Goal: Task Accomplishment & Management: Manage account settings

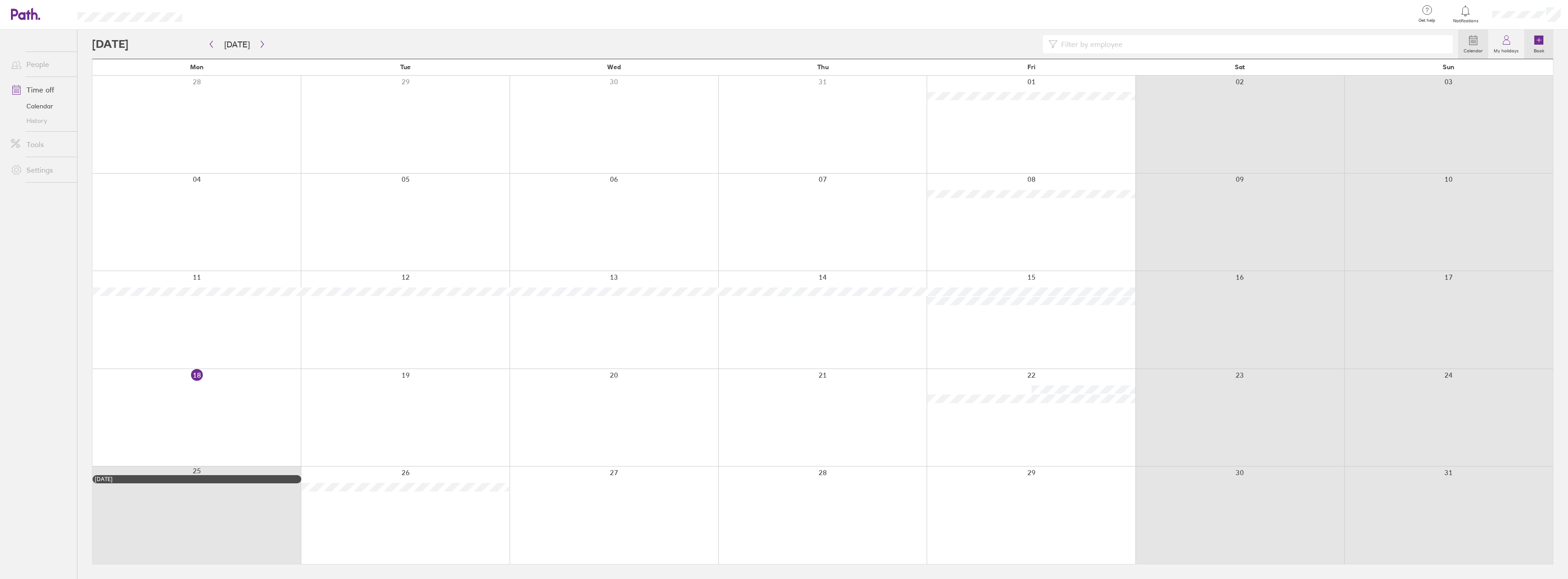
click at [1543, 49] on label "Book" at bounding box center [1539, 49] width 21 height 8
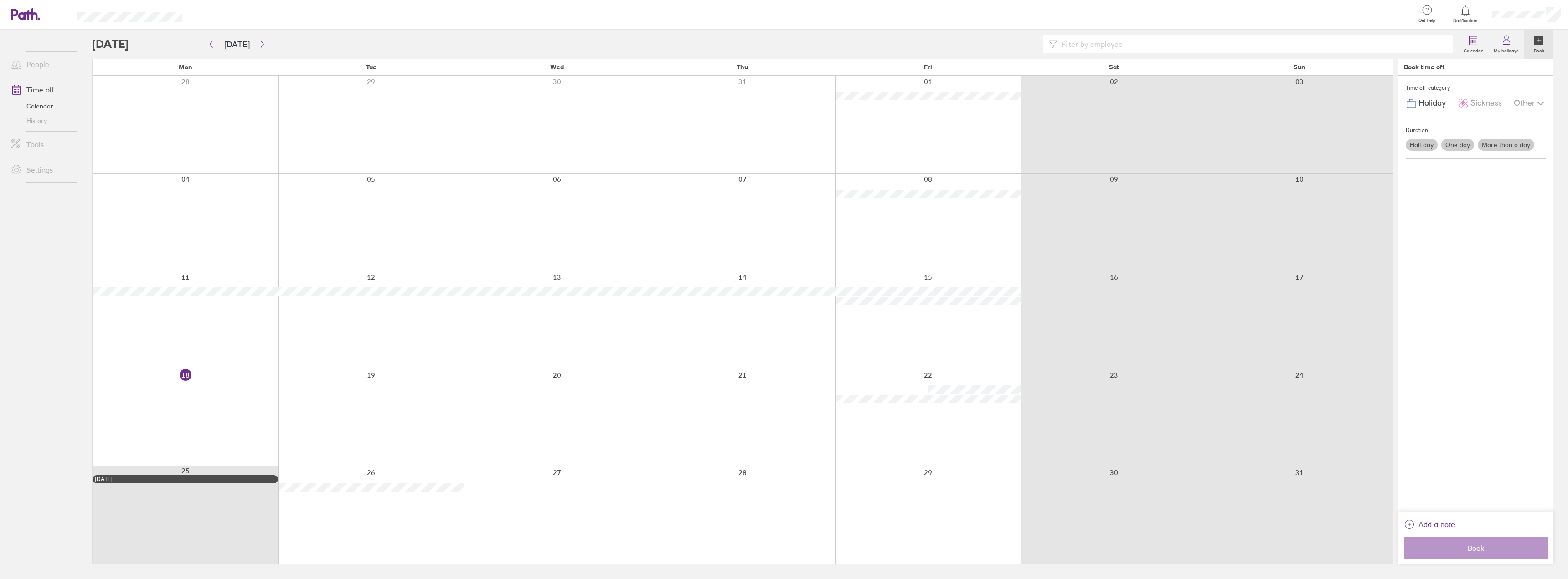
click at [1428, 146] on label "Half day" at bounding box center [1422, 144] width 32 height 12
click at [0, 0] on input "Half day" at bounding box center [0, 0] width 0 height 0
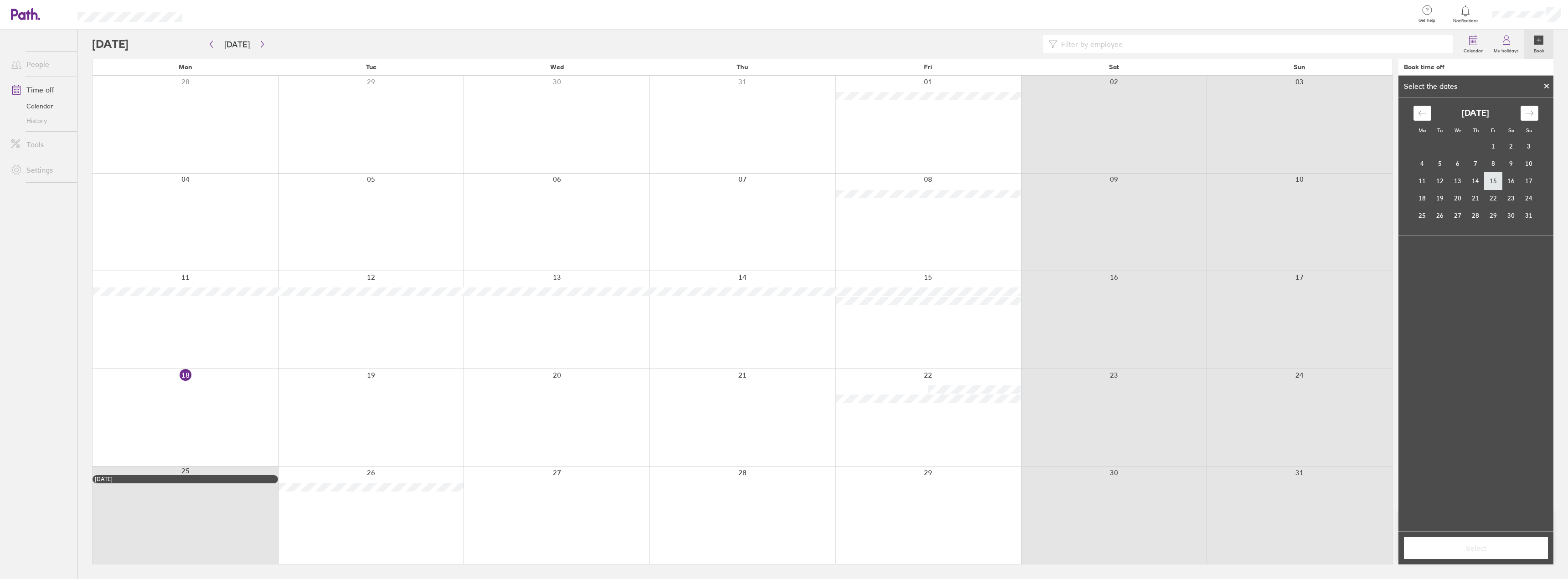
click at [1497, 183] on td "15" at bounding box center [1493, 181] width 17 height 17
click at [1490, 300] on label "Afternoon" at bounding box center [1494, 296] width 37 height 11
click at [0, 0] on input "Afternoon" at bounding box center [0, 0] width 0 height 0
click at [1482, 547] on span "Select" at bounding box center [1477, 548] width 132 height 8
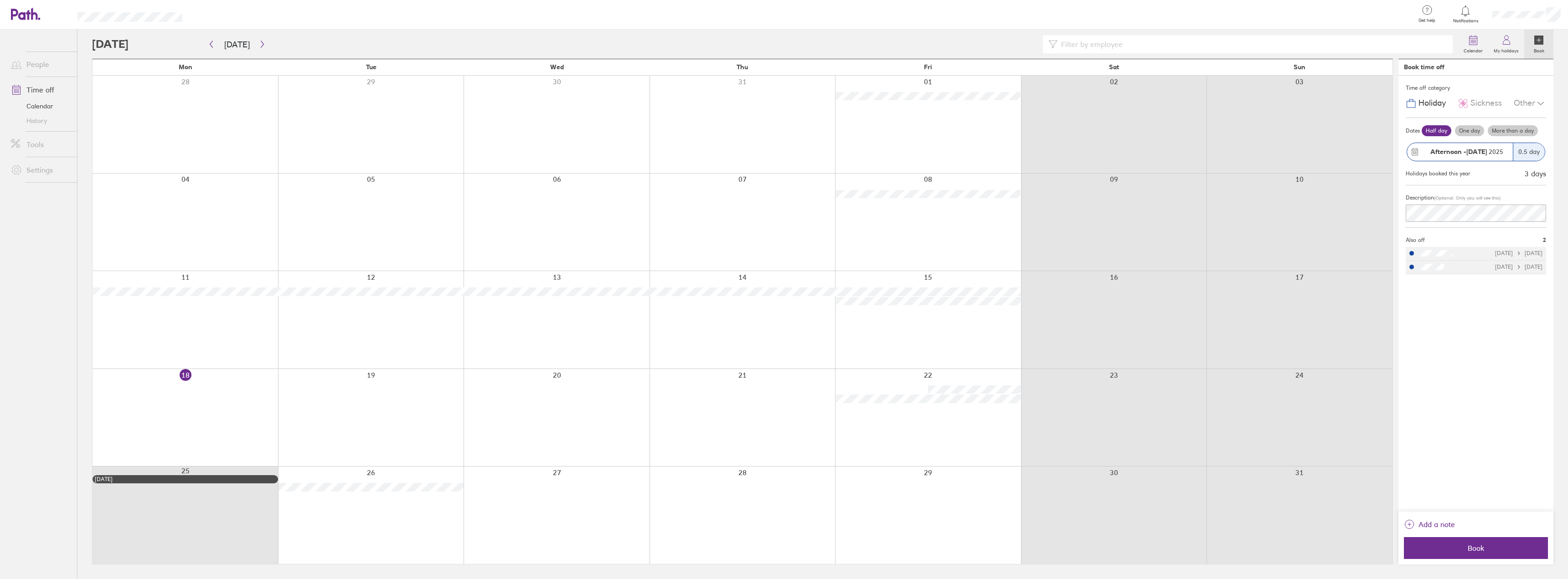
click at [1475, 156] on strong "[DATE]" at bounding box center [1477, 152] width 20 height 8
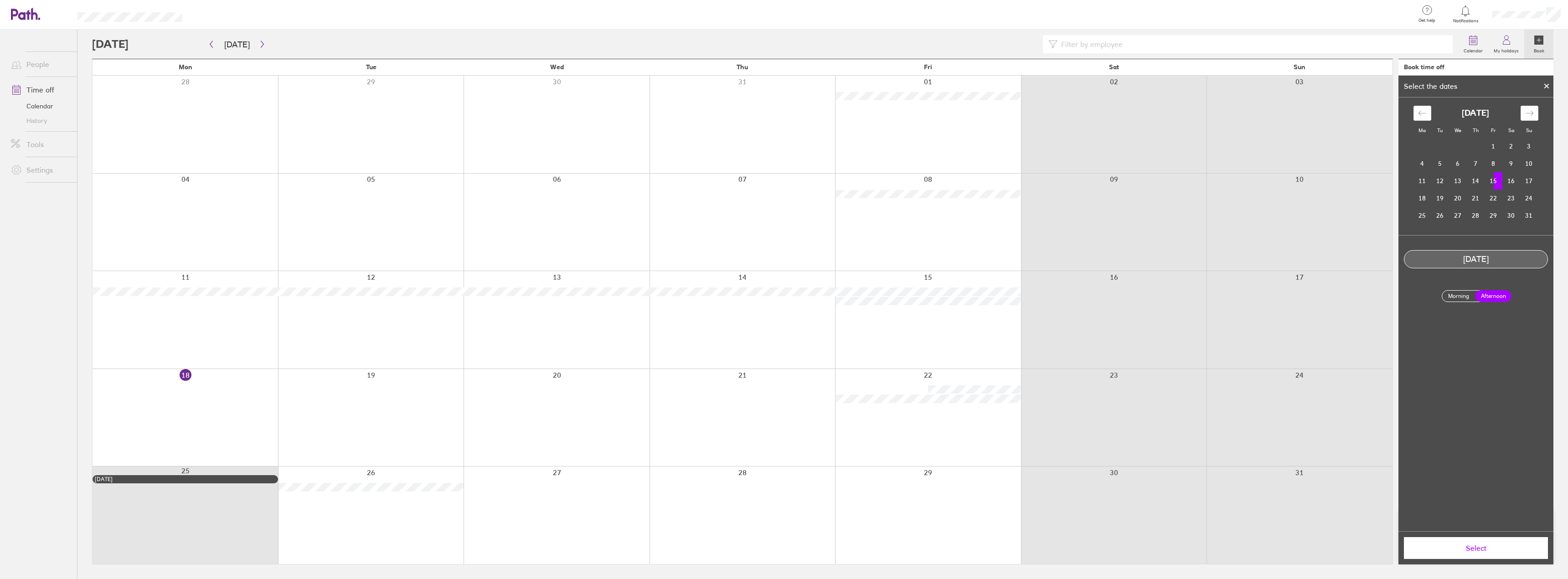
click at [1484, 253] on div "[DATE]" at bounding box center [1477, 259] width 144 height 18
click at [1500, 195] on td "22" at bounding box center [1493, 198] width 17 height 17
click at [1495, 546] on span "Select" at bounding box center [1477, 548] width 132 height 8
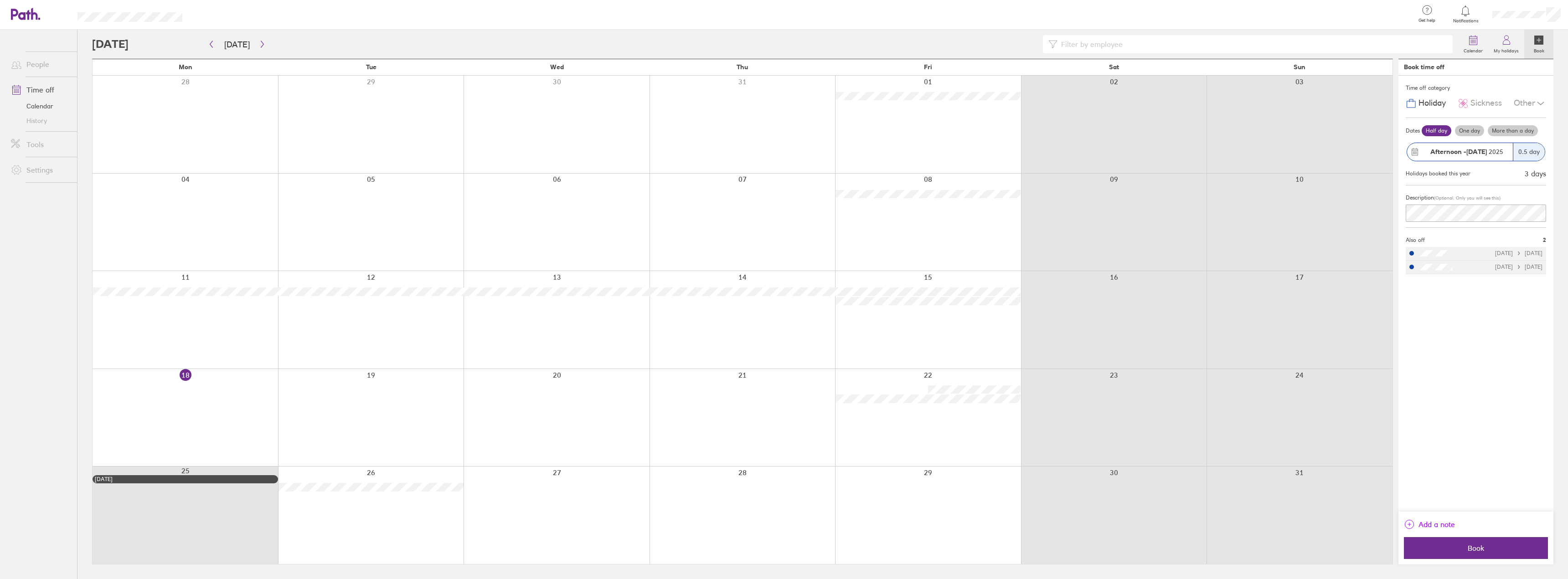
click at [1434, 530] on span "Add a note" at bounding box center [1437, 524] width 37 height 15
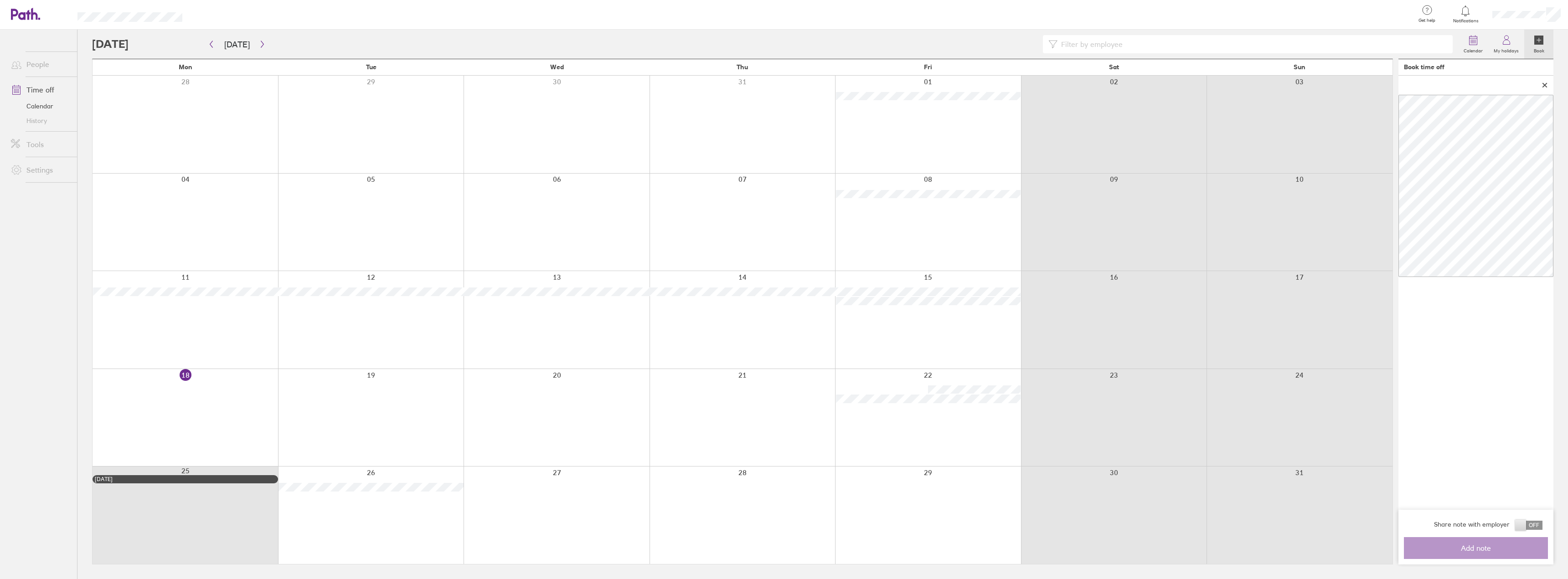
click at [1546, 82] on icon at bounding box center [1544, 85] width 6 height 5
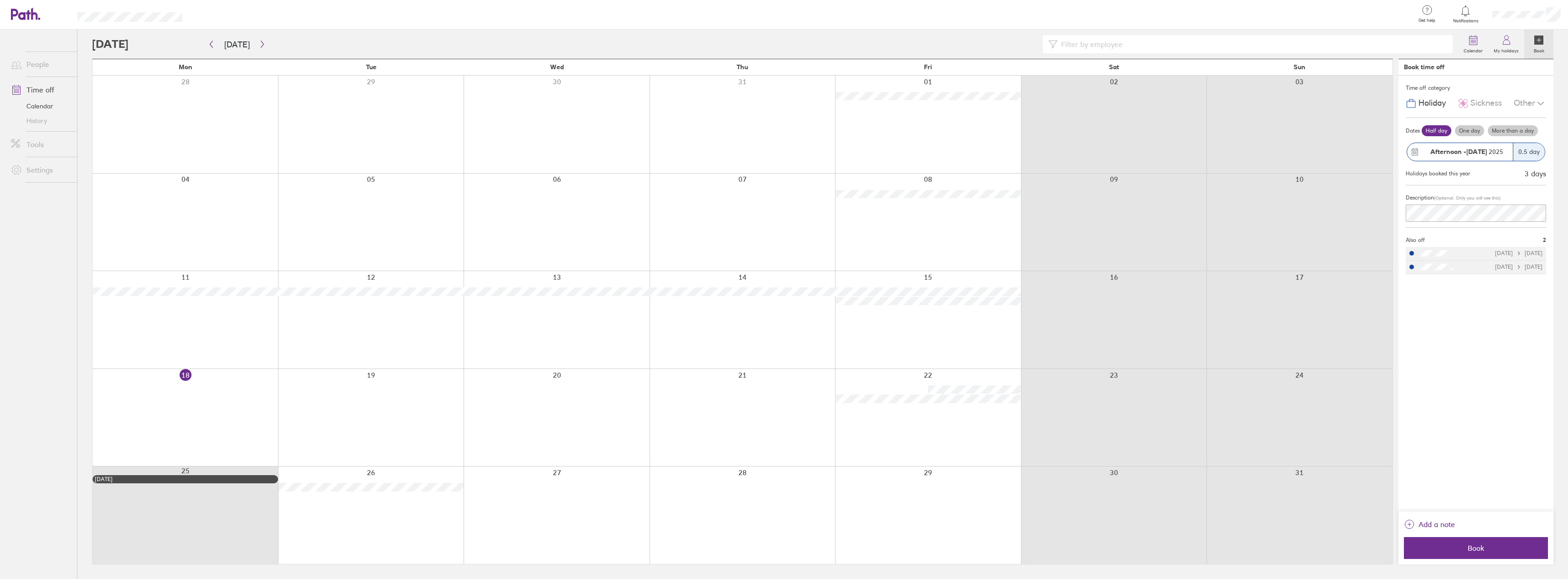
scroll to position [0, 28]
click at [1568, 226] on html "Get help FAQs Contact us Notifications My profile Sign out People Time off Cale…" at bounding box center [784, 290] width 1568 height 579
click at [1473, 524] on div "Add a note" at bounding box center [1477, 527] width 144 height 20
click at [1436, 521] on span "Add a note" at bounding box center [1437, 524] width 37 height 15
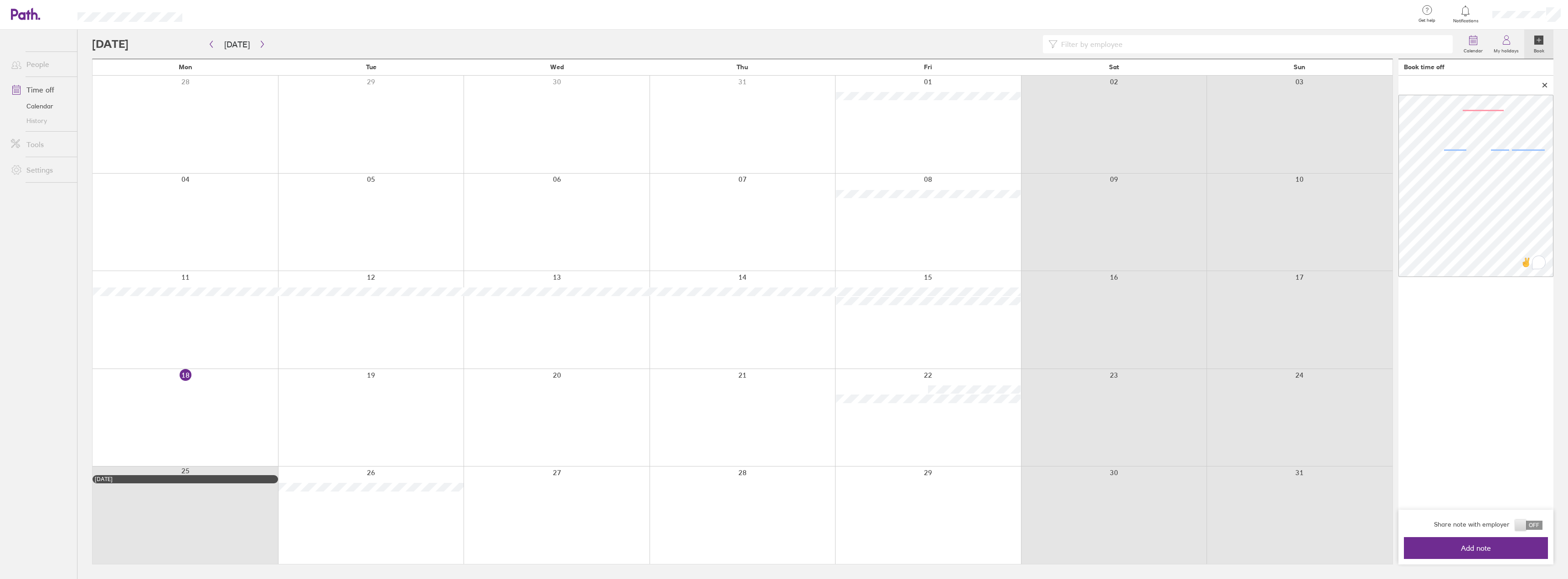
click at [1530, 527] on span at bounding box center [1529, 525] width 27 height 9
click at [1542, 528] on input "checkbox" at bounding box center [1542, 528] width 0 height 0
click at [1525, 547] on span "Add note" at bounding box center [1477, 548] width 132 height 8
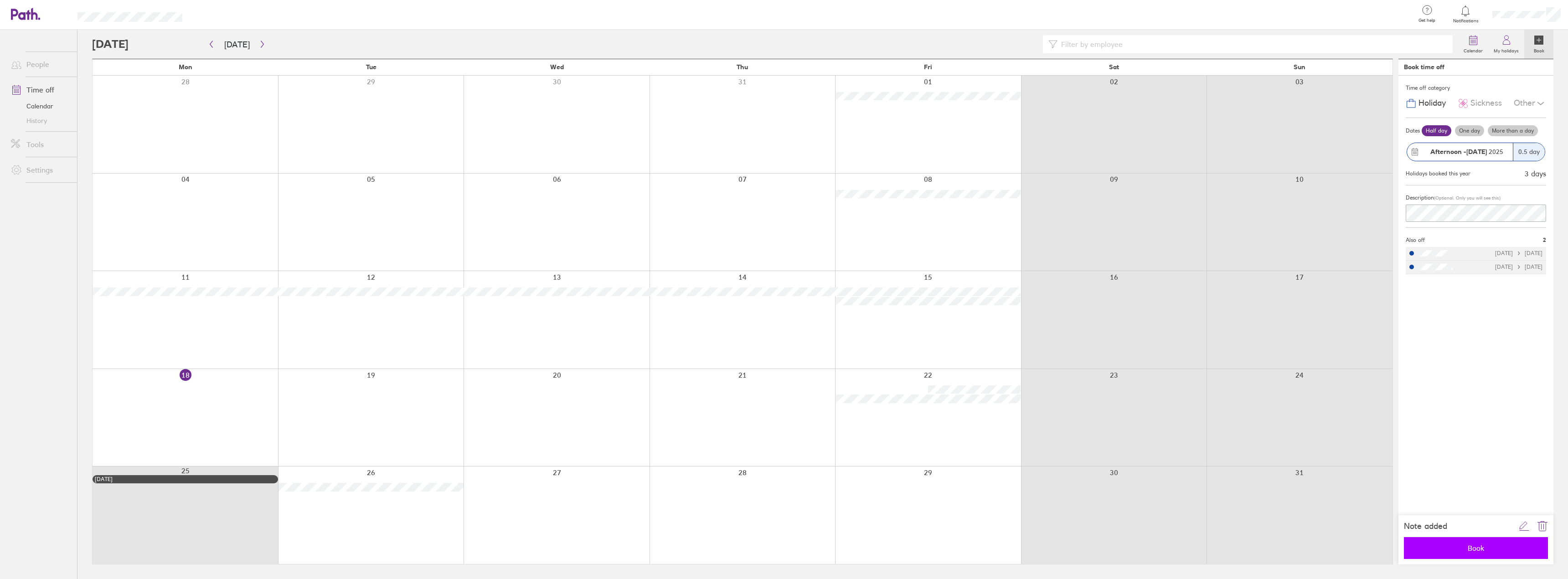
click at [1475, 544] on span "Book" at bounding box center [1477, 548] width 132 height 8
